Goal: Information Seeking & Learning: Learn about a topic

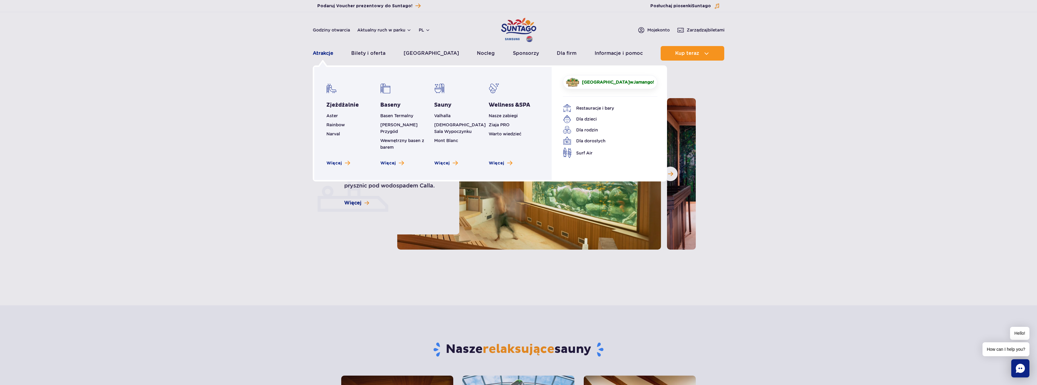
click at [326, 54] on link "Atrakcje" at bounding box center [323, 53] width 21 height 15
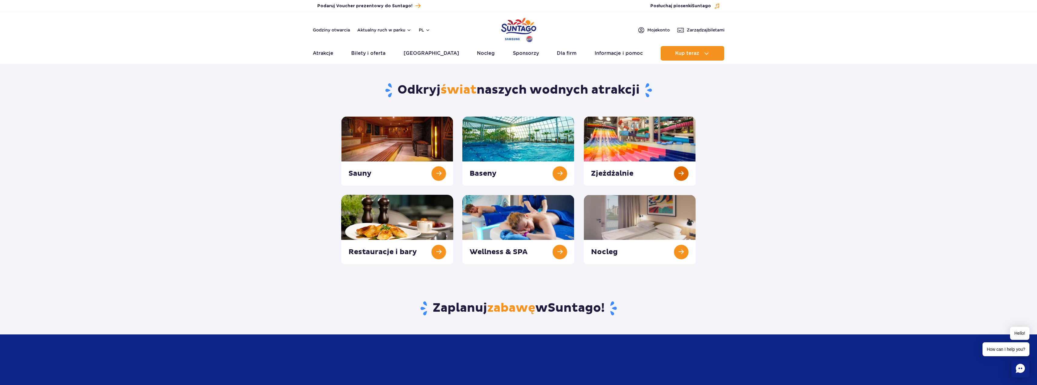
click at [617, 156] on link at bounding box center [640, 150] width 112 height 69
click at [616, 147] on link at bounding box center [640, 150] width 112 height 69
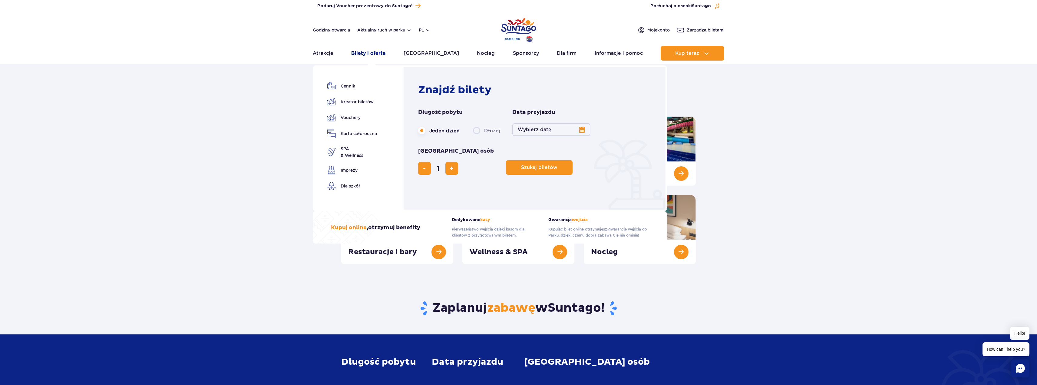
click at [370, 54] on link "Bilety i oferta" at bounding box center [368, 53] width 34 height 15
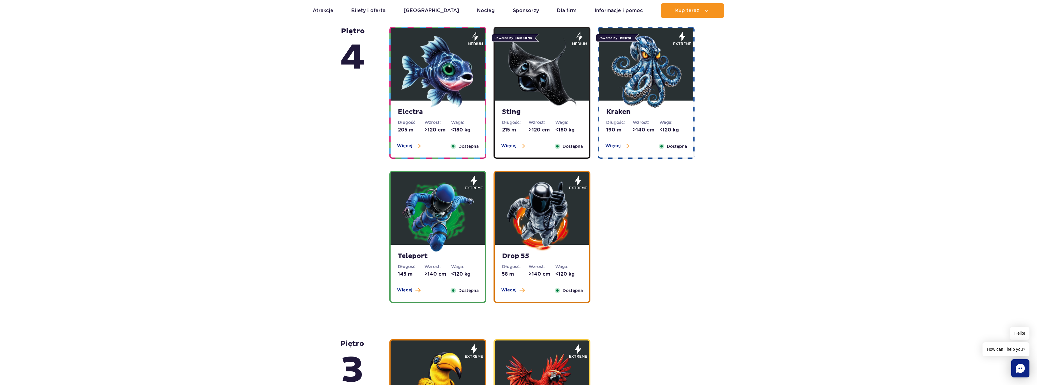
scroll to position [545, 0]
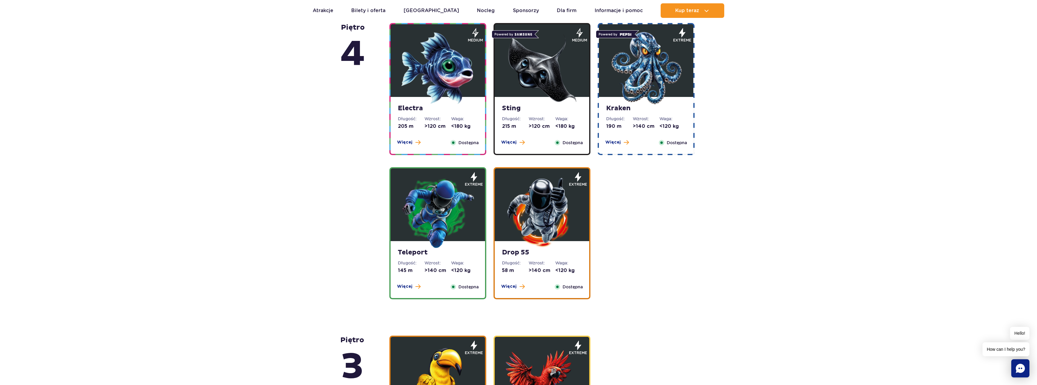
click at [445, 209] on img at bounding box center [437, 212] width 73 height 73
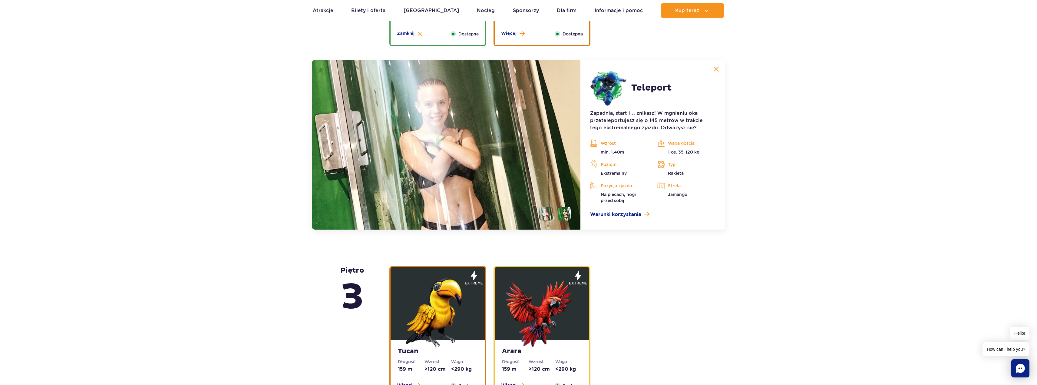
scroll to position [821, 0]
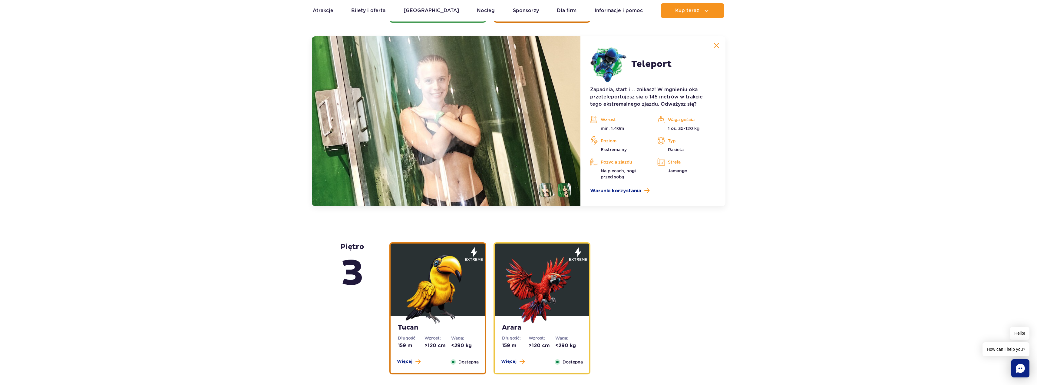
click at [561, 188] on li at bounding box center [565, 190] width 14 height 14
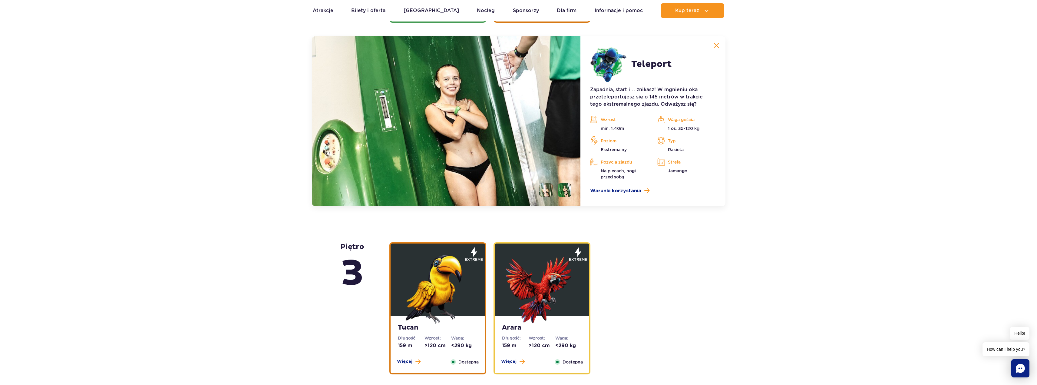
click at [548, 189] on li at bounding box center [546, 190] width 14 height 14
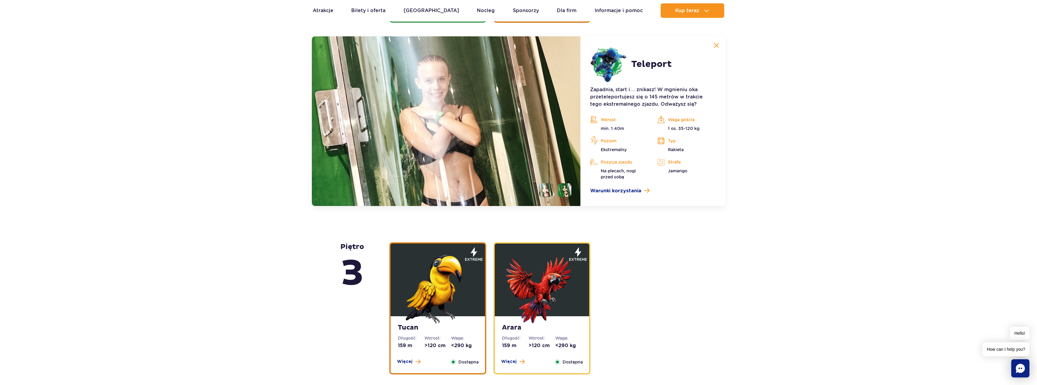
click at [562, 189] on li at bounding box center [565, 190] width 14 height 14
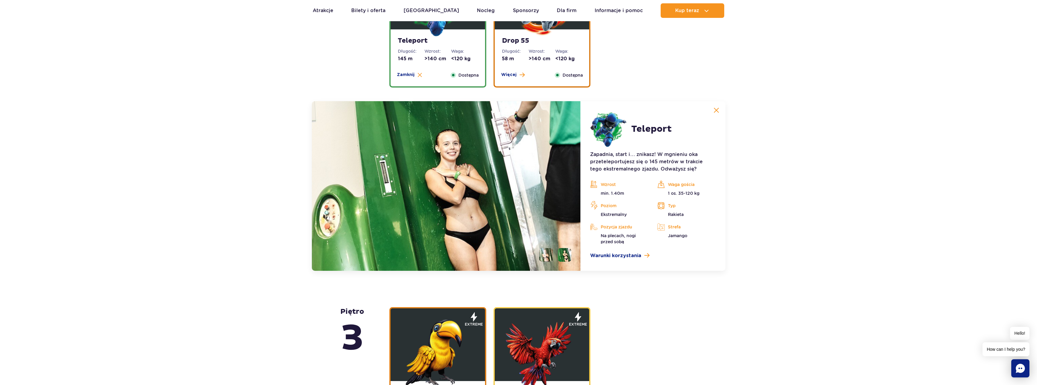
scroll to position [700, 0]
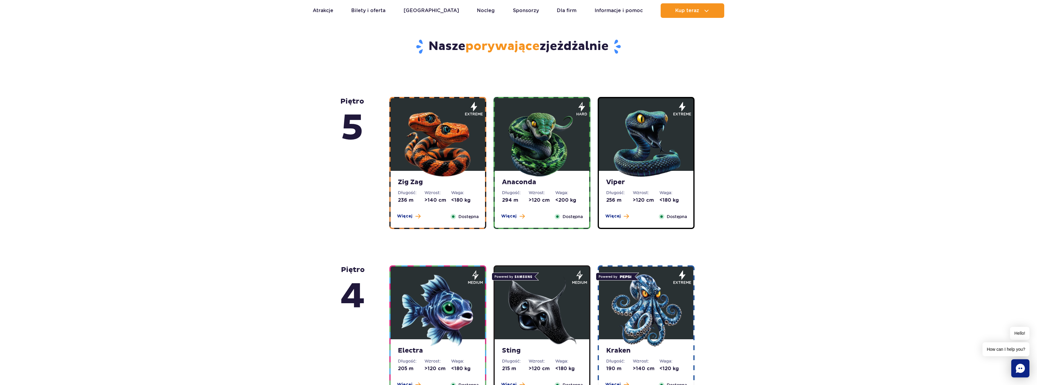
scroll to position [484, 0]
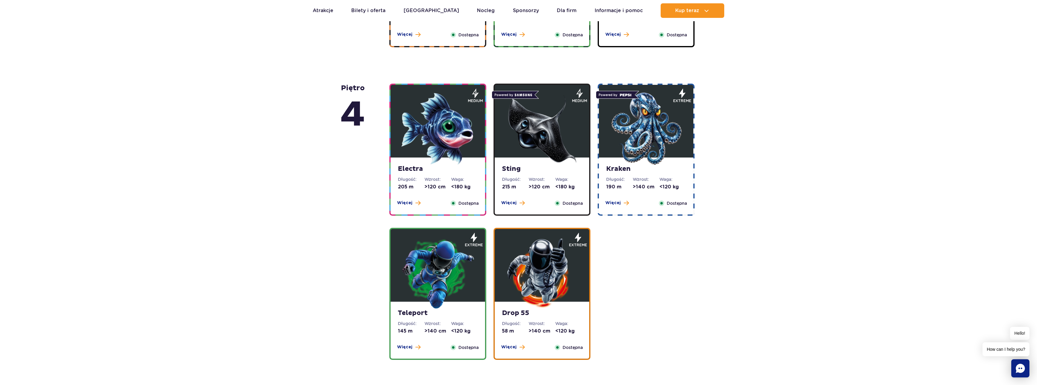
click at [546, 290] on img at bounding box center [541, 272] width 73 height 73
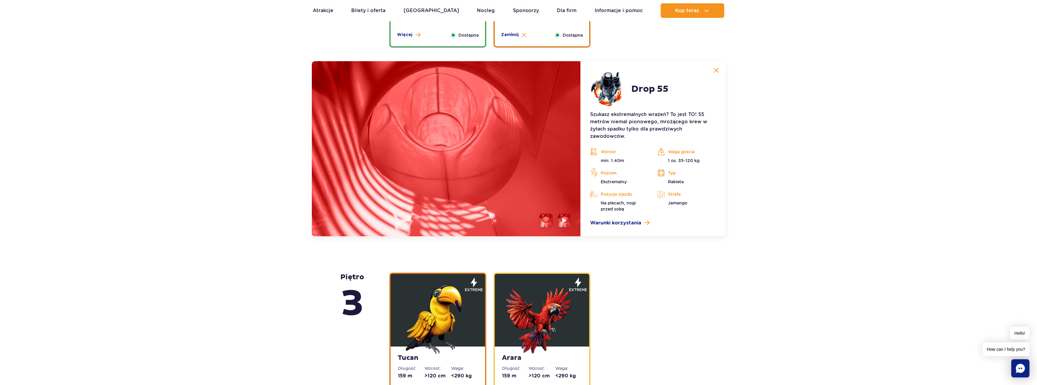
scroll to position [821, 0]
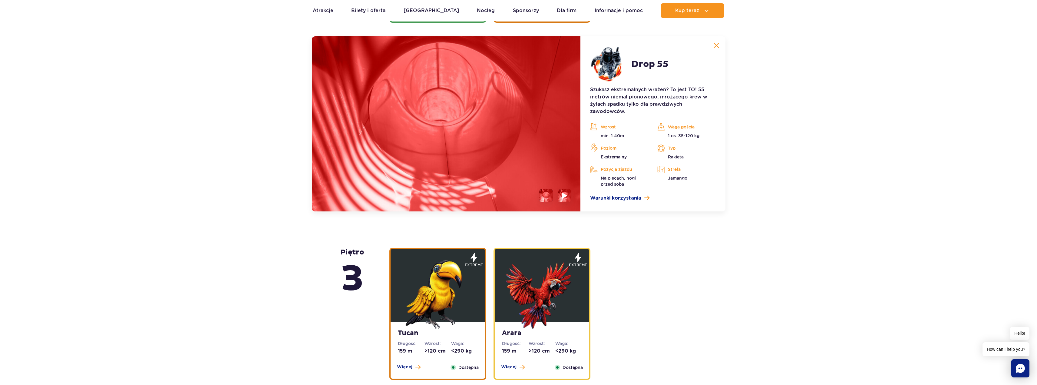
click at [567, 194] on img at bounding box center [565, 195] width 6 height 7
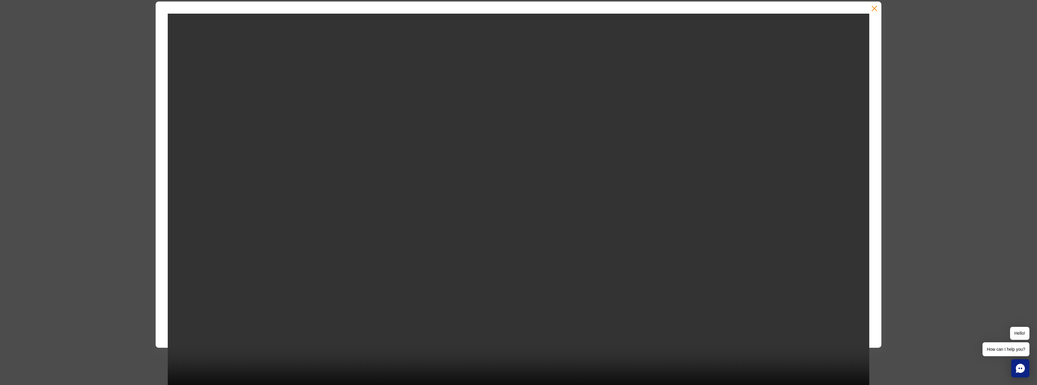
scroll to position [0, 0]
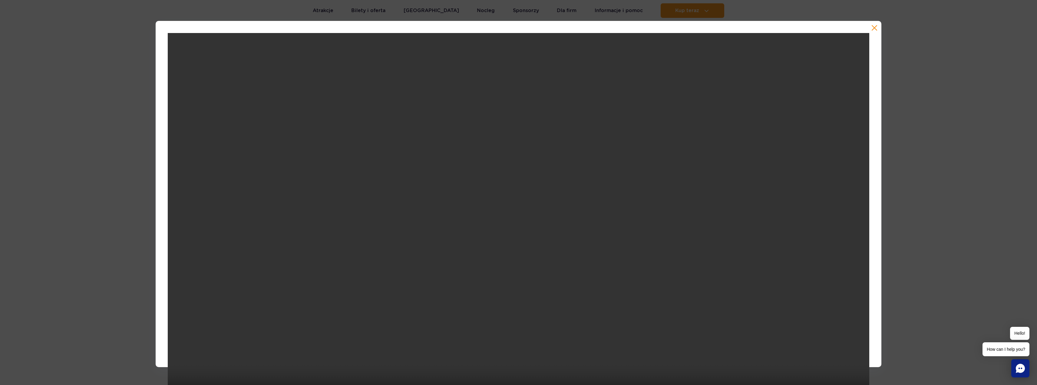
click at [89, 64] on div at bounding box center [518, 194] width 1037 height 346
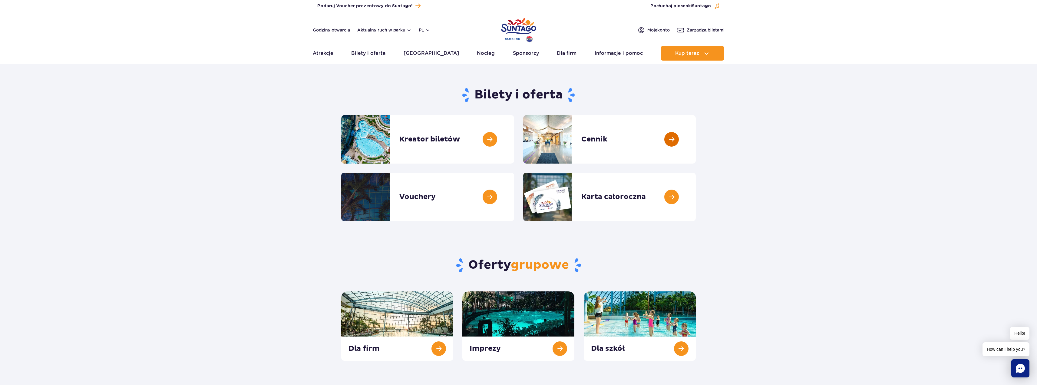
click at [696, 140] on link at bounding box center [696, 139] width 0 height 48
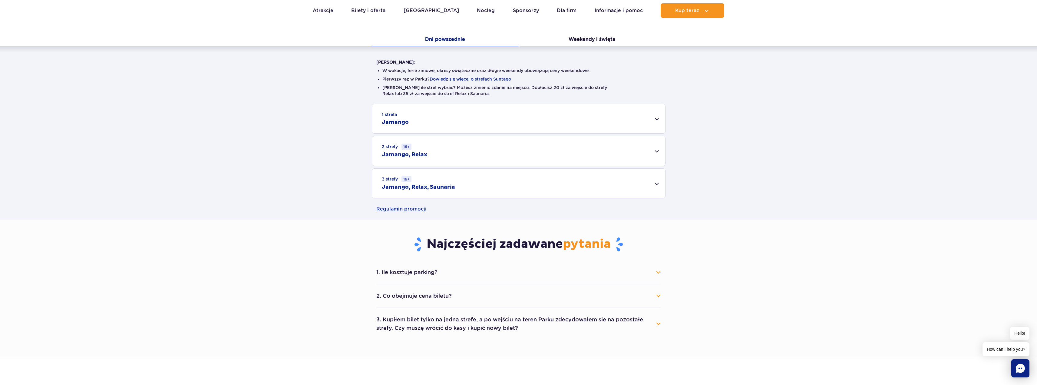
scroll to position [121, 0]
click at [433, 176] on div "3 strefy 16+ Jamango, Relax, Saunaria" at bounding box center [518, 182] width 293 height 29
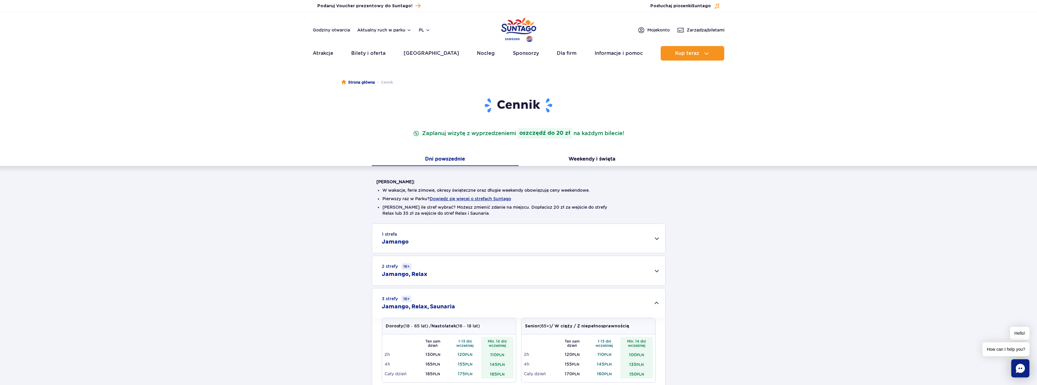
scroll to position [0, 0]
